Goal: Task Accomplishment & Management: Manage account settings

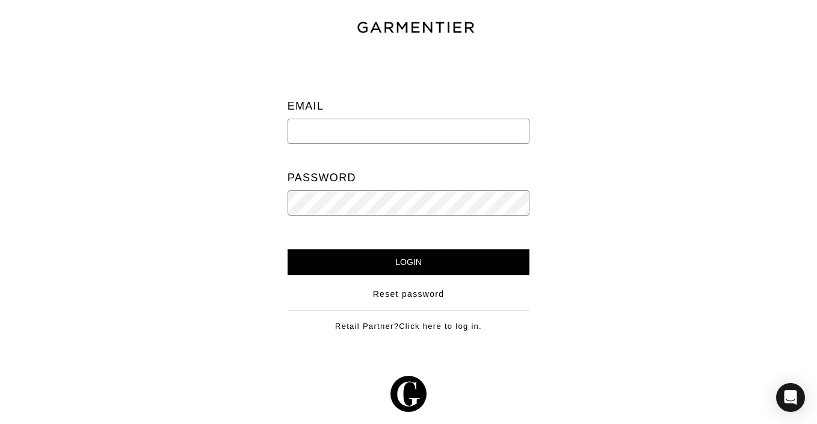
type input "[EMAIL_ADDRESS][DOMAIN_NAME]"
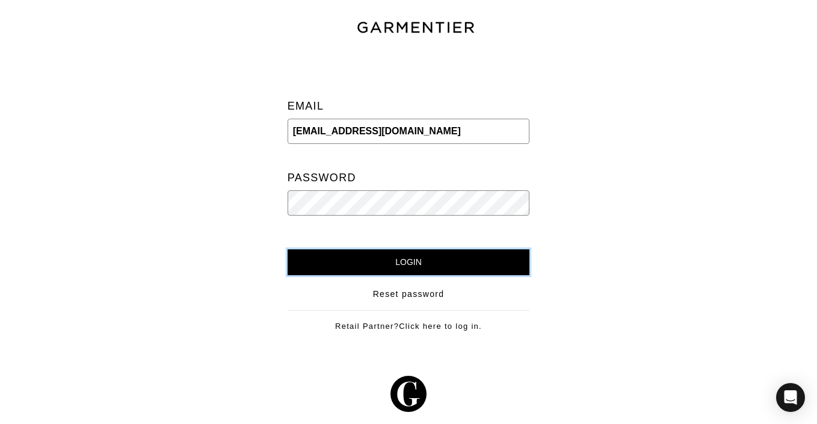
click at [447, 262] on input "Login" at bounding box center [409, 262] width 242 height 26
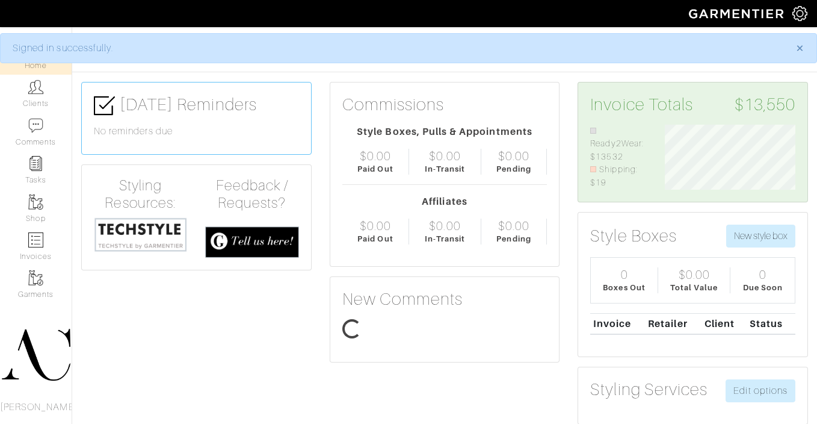
scroll to position [65, 149]
click at [39, 253] on link "Invoices" at bounding box center [36, 246] width 72 height 38
select select
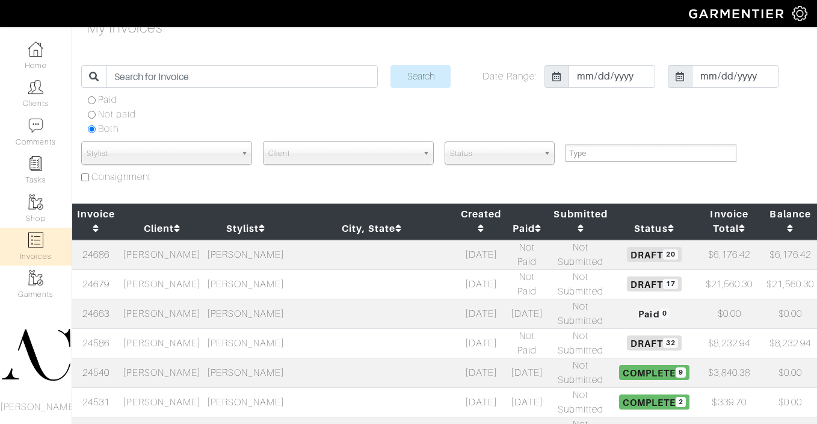
scroll to position [19, 0]
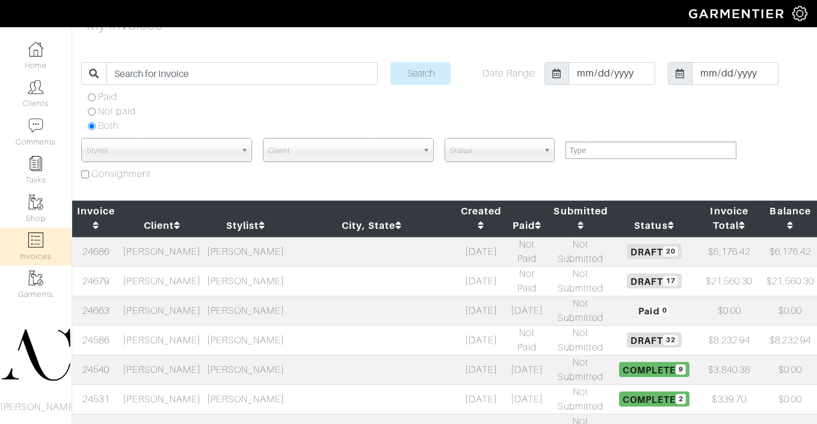
click at [359, 384] on td at bounding box center [372, 398] width 168 height 29
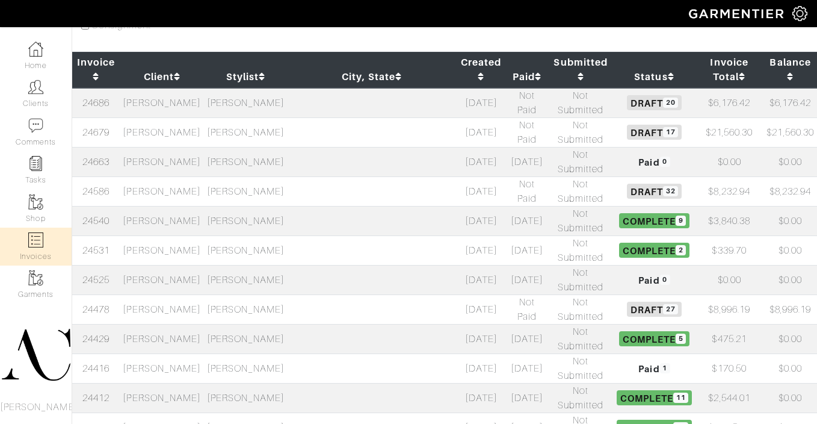
scroll to position [530, 0]
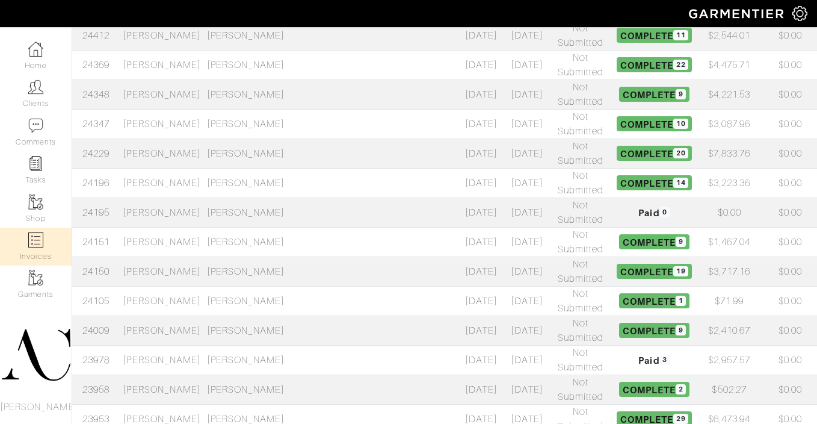
select select
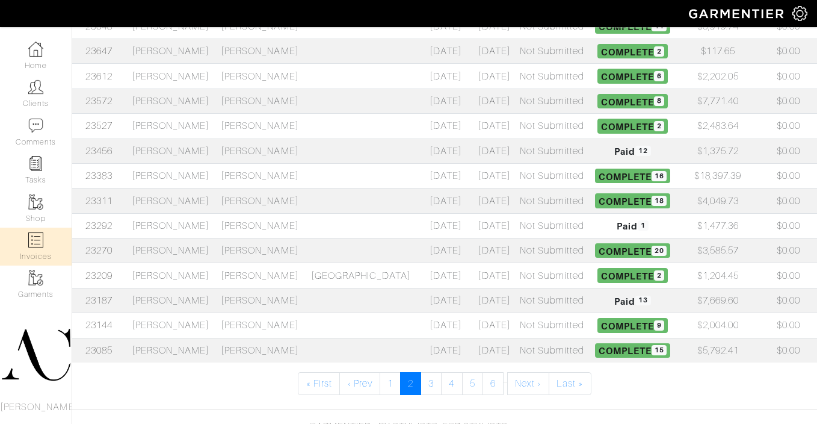
scroll to position [530, 0]
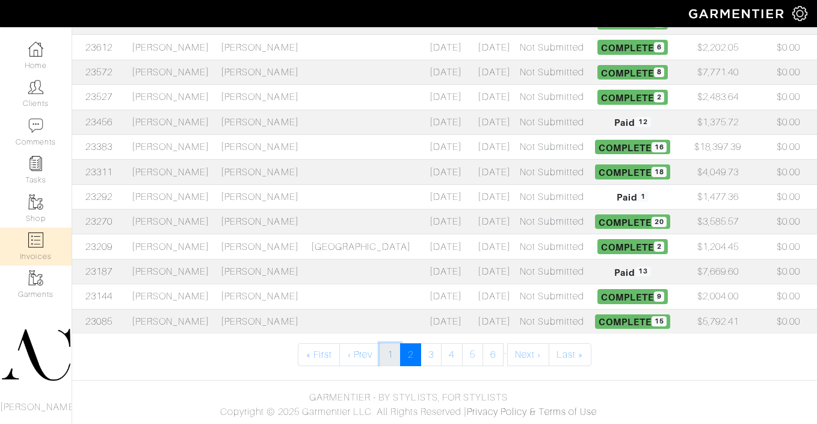
click at [385, 356] on link "1" at bounding box center [390, 354] width 21 height 23
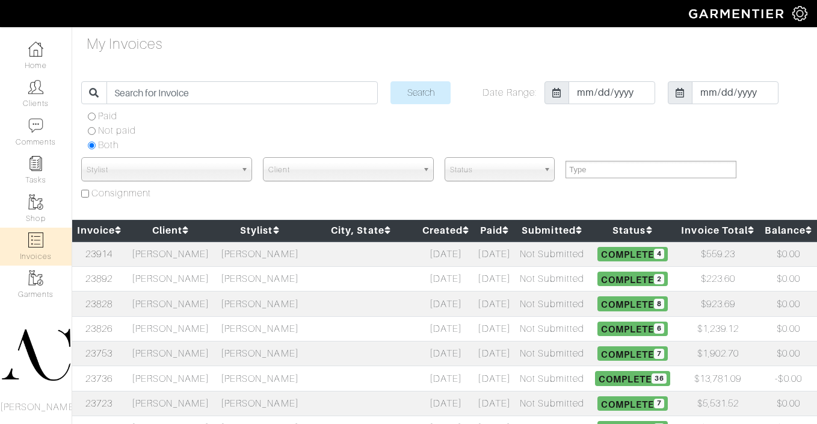
select select
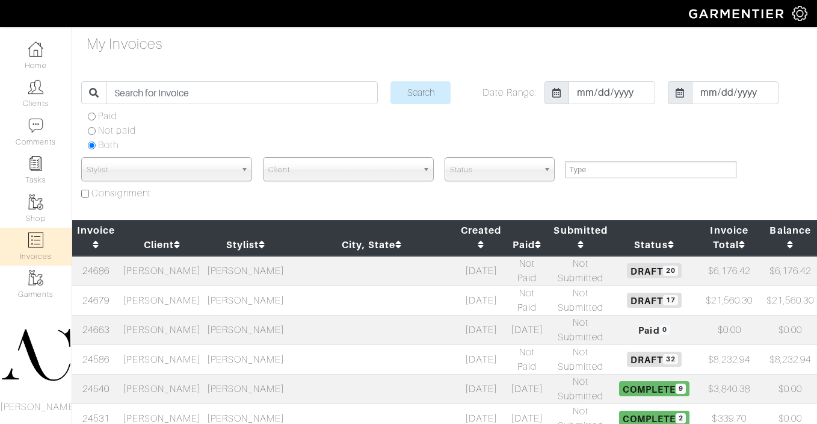
select select
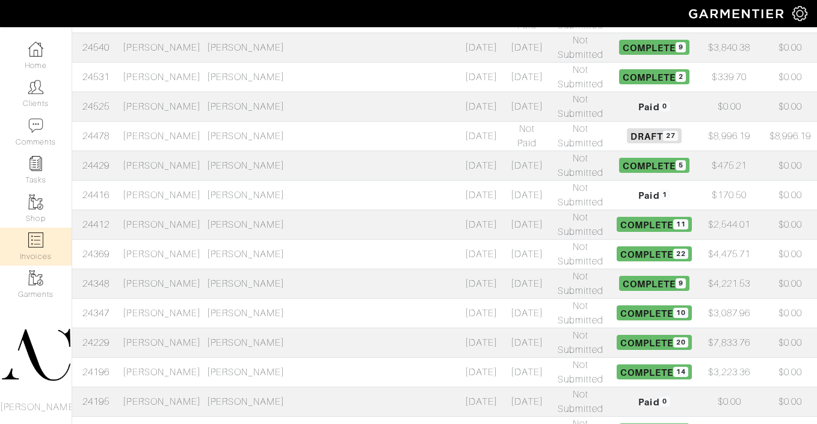
scroll to position [351, 0]
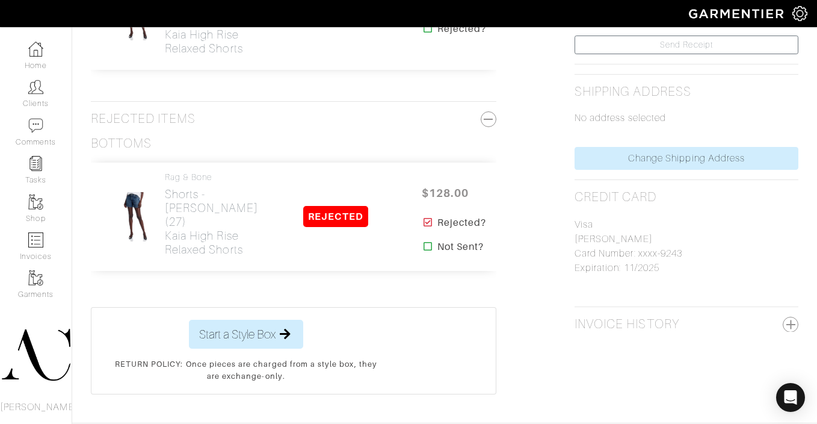
scroll to position [510, 0]
